Goal: Find specific page/section: Find specific page/section

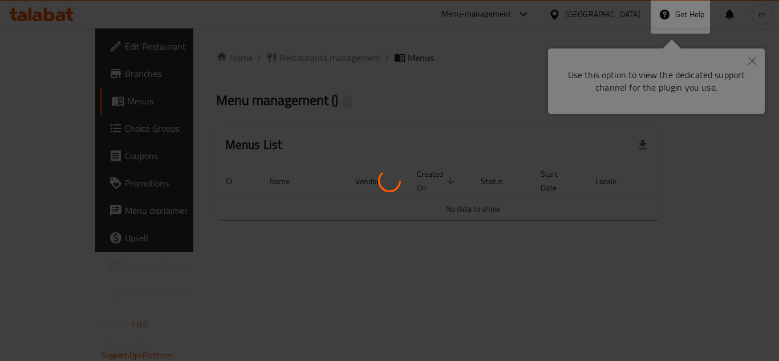
click at [755, 61] on div at bounding box center [389, 180] width 779 height 361
click at [744, 58] on div at bounding box center [389, 180] width 779 height 361
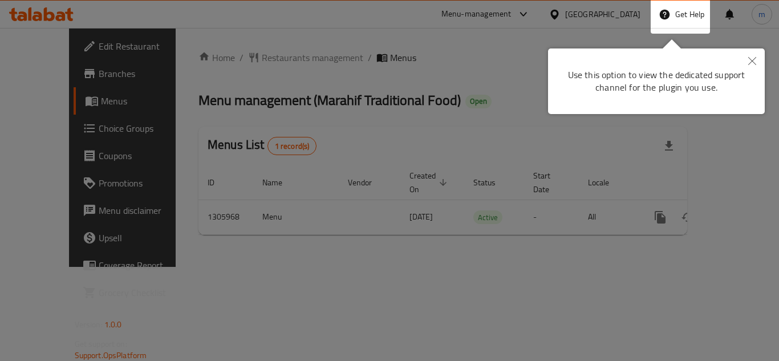
click at [750, 59] on icon "Close" at bounding box center [752, 61] width 8 height 8
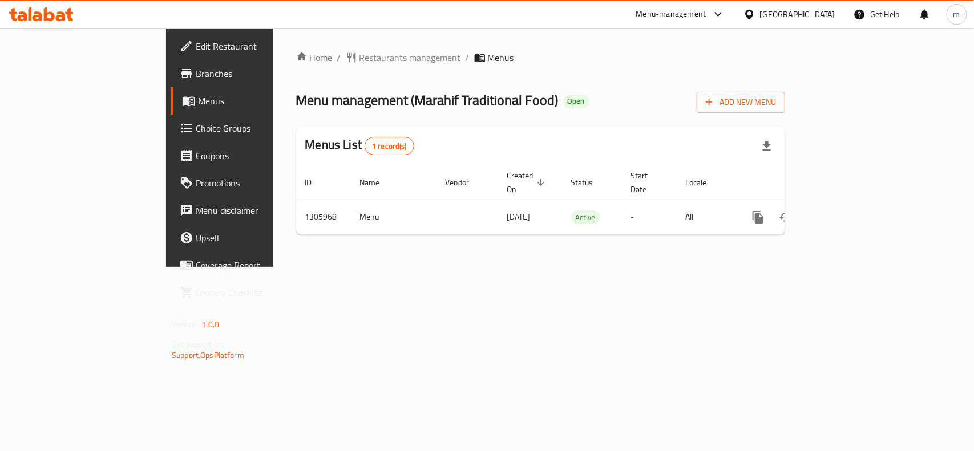
click at [359, 57] on span "Restaurants management" at bounding box center [410, 58] width 102 height 14
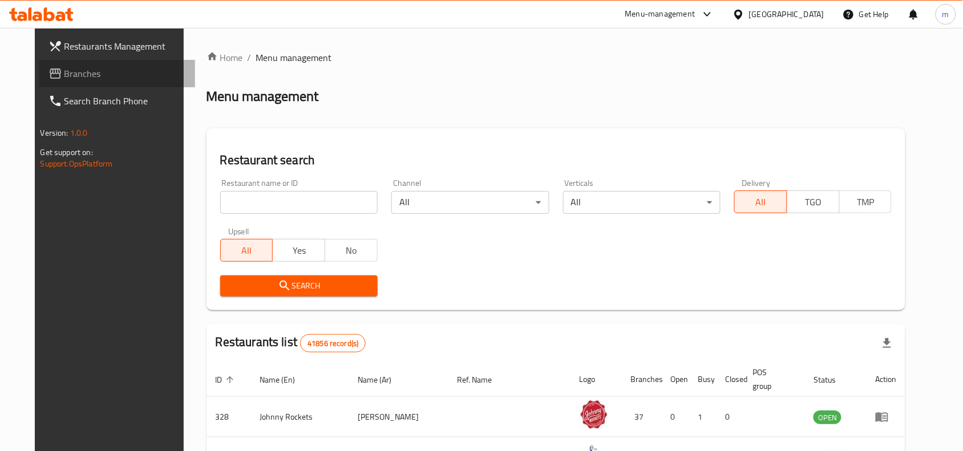
click at [64, 73] on span "Branches" at bounding box center [125, 74] width 122 height 14
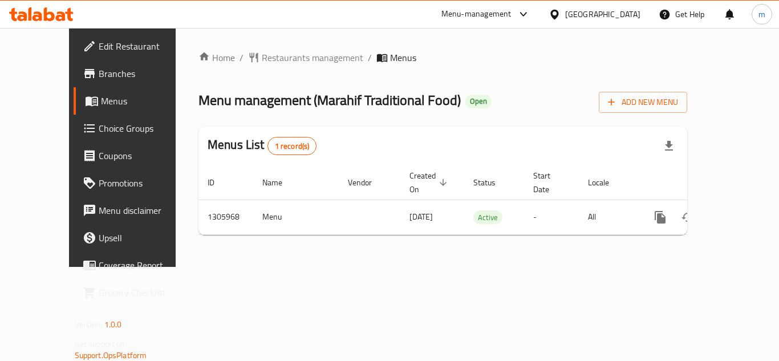
click at [531, 16] on icon at bounding box center [524, 14] width 14 height 14
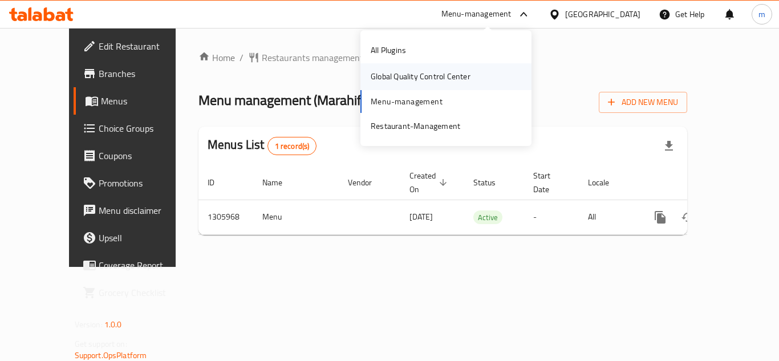
click at [406, 74] on div "Global Quality Control Center" at bounding box center [421, 76] width 100 height 13
